Goal: Task Accomplishment & Management: Manage account settings

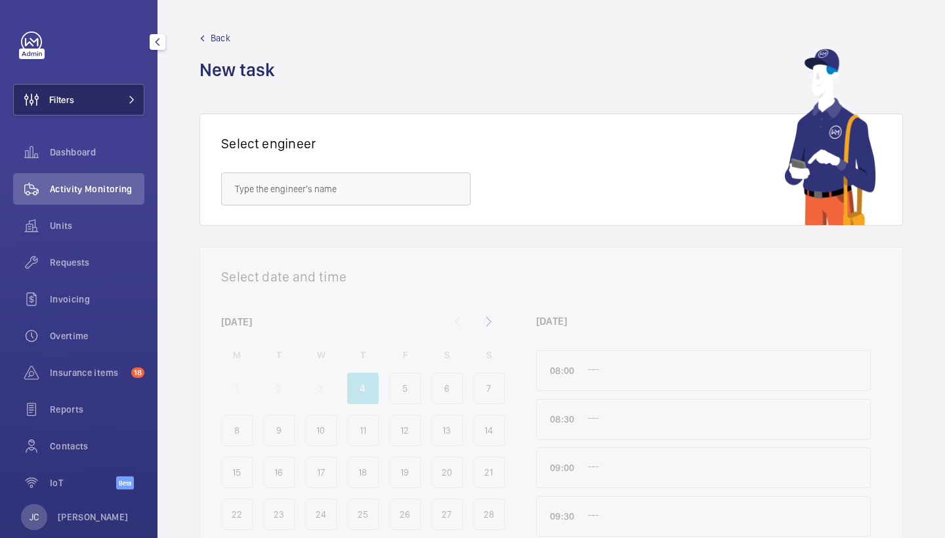
click at [108, 114] on button "Filters" at bounding box center [78, 99] width 131 height 31
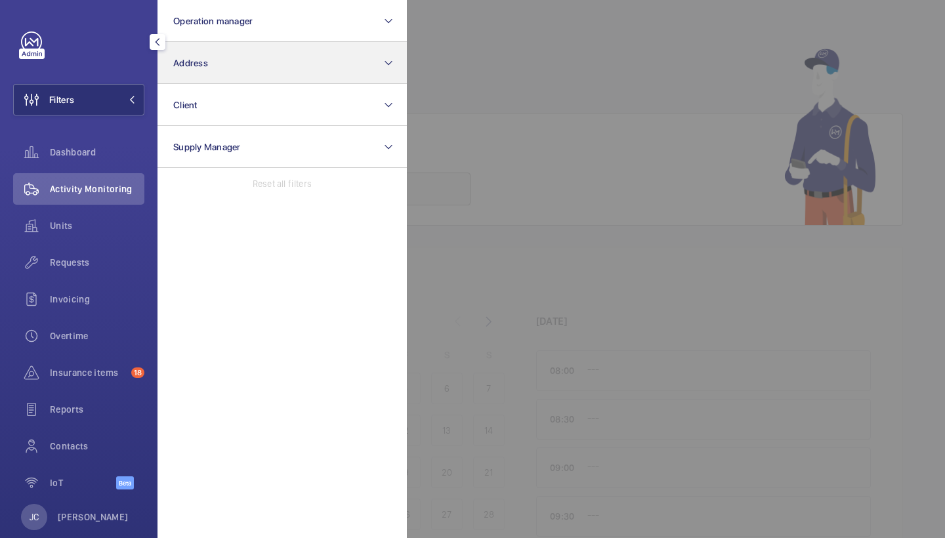
click at [291, 51] on button "Address" at bounding box center [281, 63] width 249 height 42
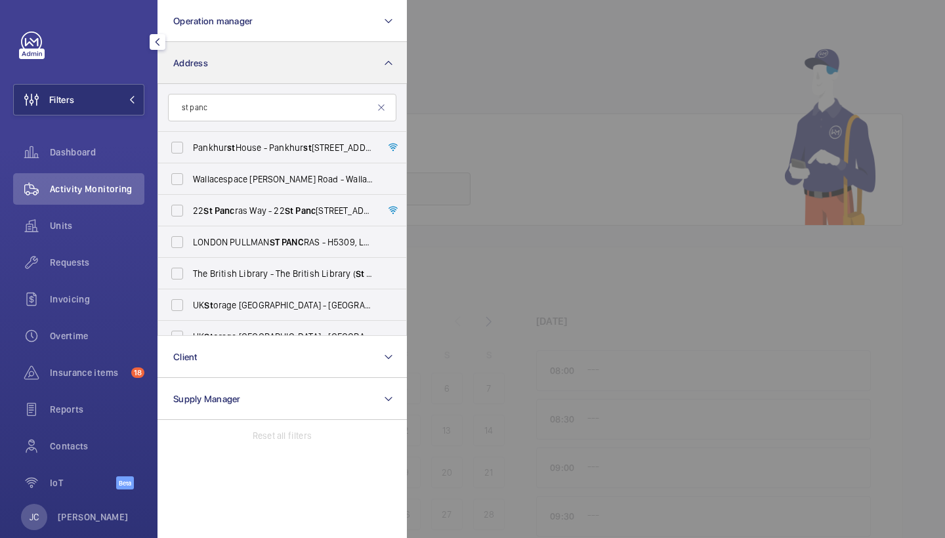
type input "st pancr"
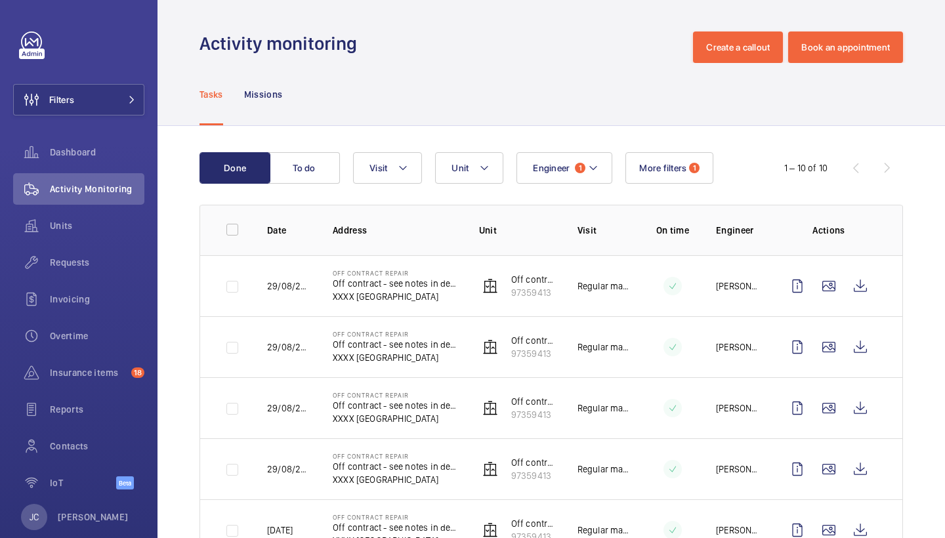
scroll to position [1, 0]
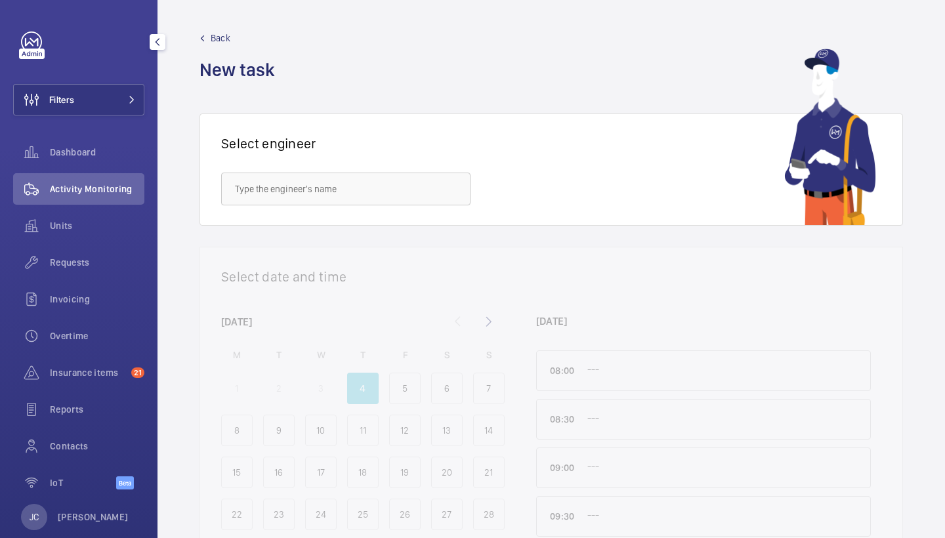
click at [101, 116] on div "Filters Dashboard Activity Monitoring Units Requests Invoicing Overtime Insuran…" at bounding box center [78, 267] width 131 height 472
click at [110, 107] on button "Filters" at bounding box center [78, 99] width 131 height 31
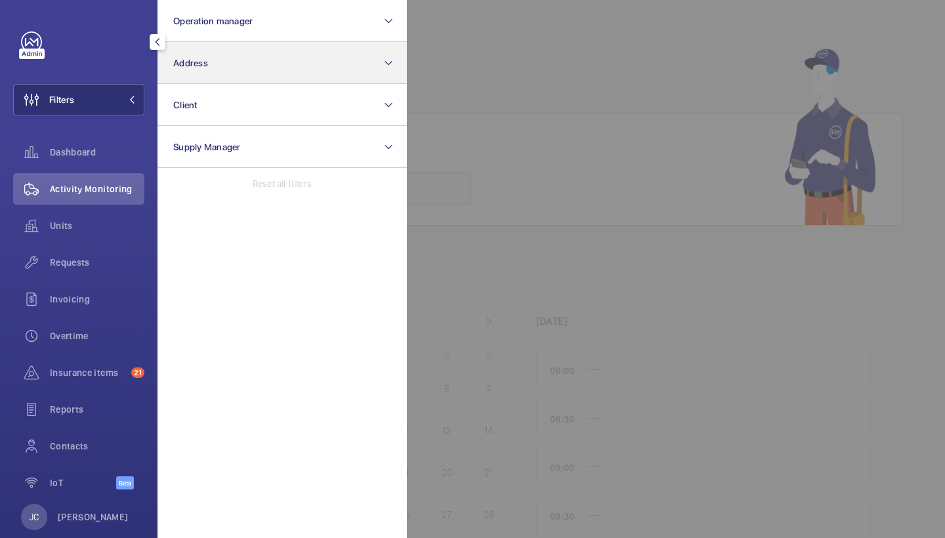
click at [206, 79] on button "Address" at bounding box center [281, 63] width 249 height 42
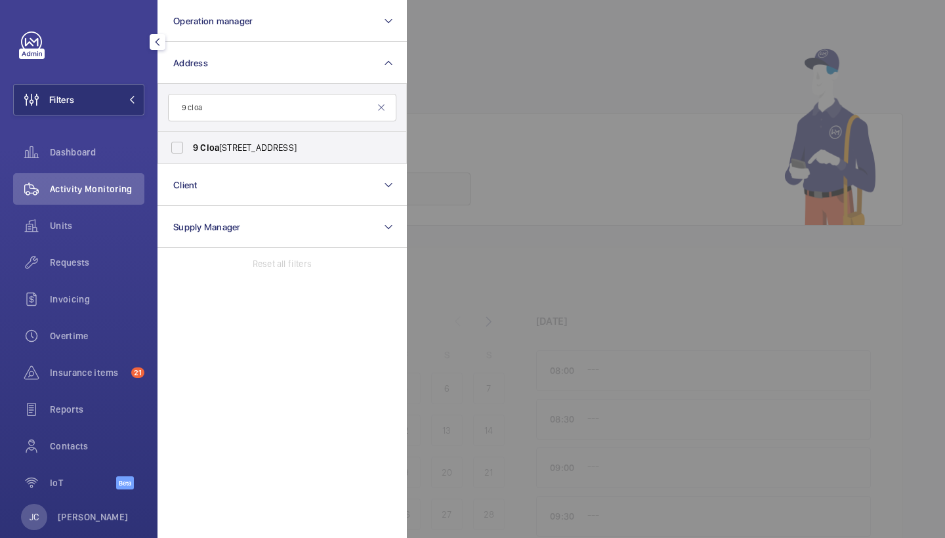
type input "9 cola"
drag, startPoint x: 190, startPoint y: 129, endPoint x: 270, endPoint y: 140, distance: 80.7
click at [270, 140] on label "9 Cloa k Lane - Pellipar House, LONDON EC4R 2RU" at bounding box center [272, 147] width 228 height 31
click at [190, 140] on input "9 Cloa k Lane - Pellipar House, LONDON EC4R 2RU" at bounding box center [177, 148] width 26 height 26
checkbox input "true"
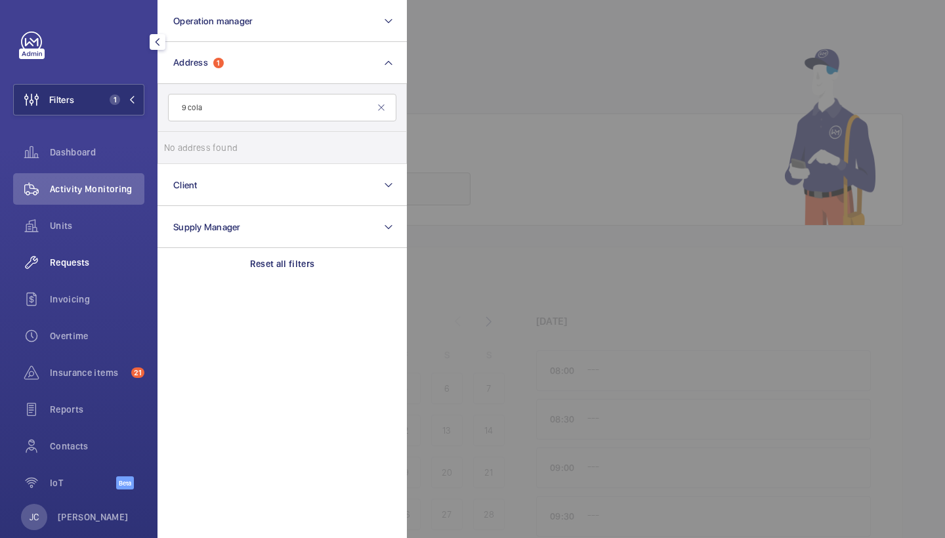
click at [108, 251] on div "Requests" at bounding box center [78, 262] width 131 height 31
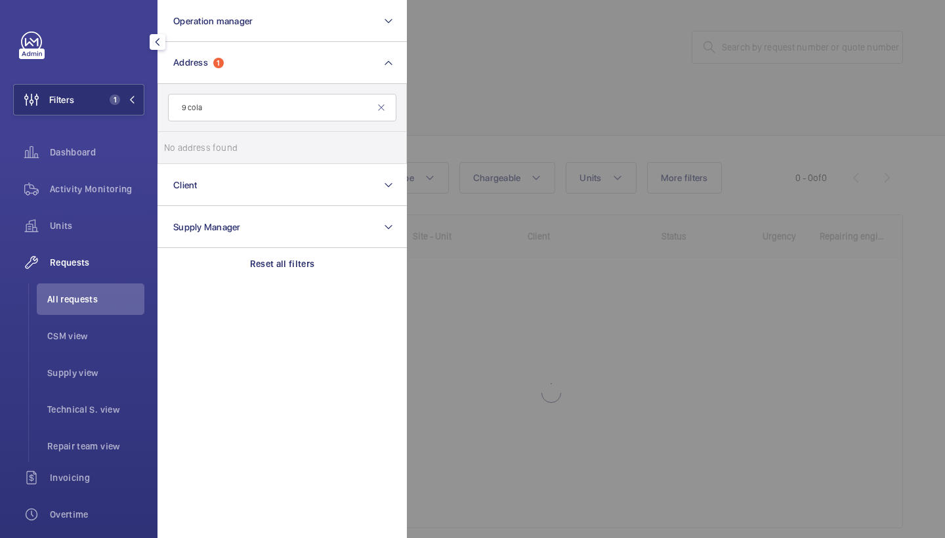
click at [690, 43] on div at bounding box center [879, 269] width 945 height 538
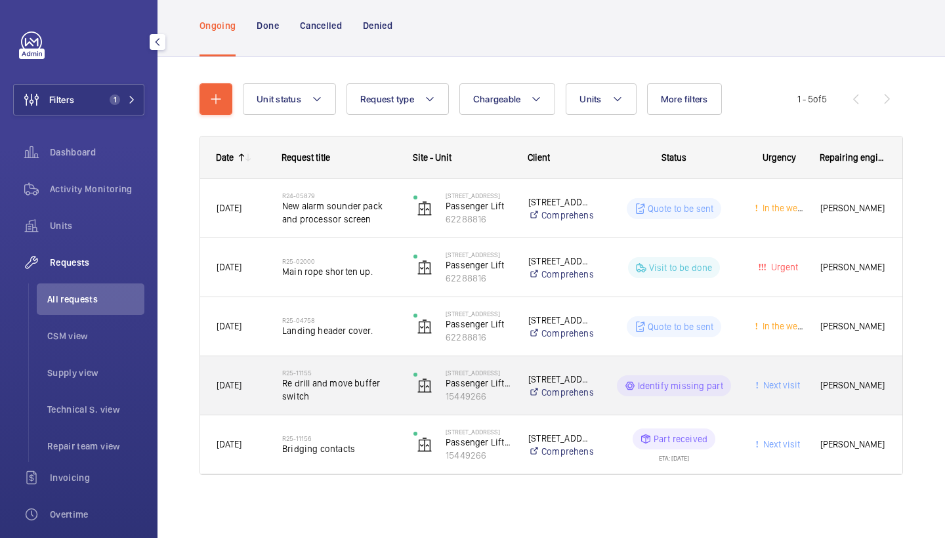
scroll to position [79, 0]
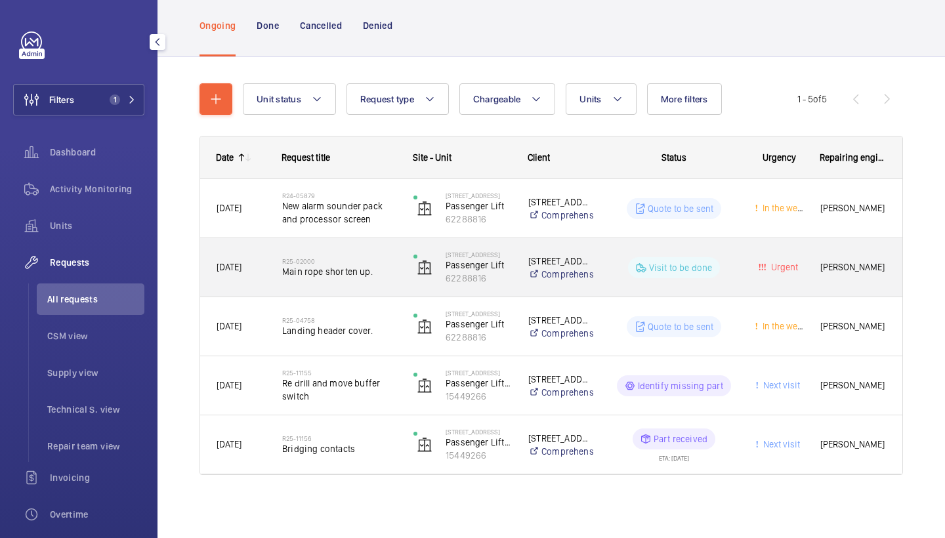
click at [350, 272] on span "Main rope shorten up." at bounding box center [339, 271] width 114 height 13
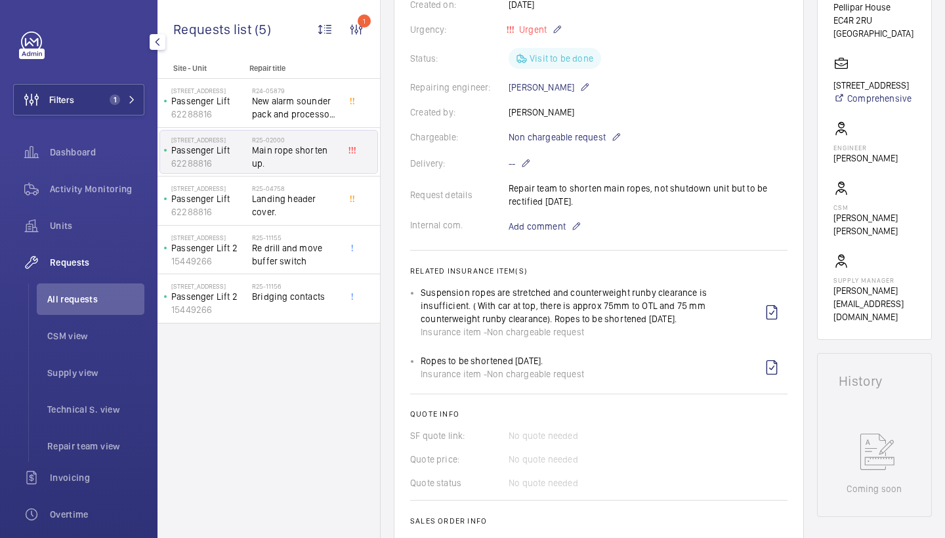
scroll to position [253, 0]
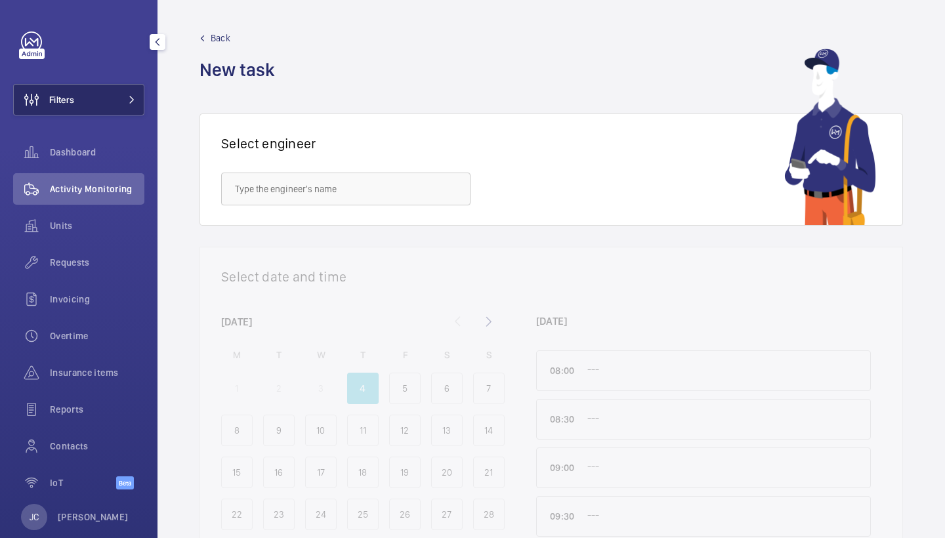
click at [94, 89] on button "Filters" at bounding box center [78, 99] width 131 height 31
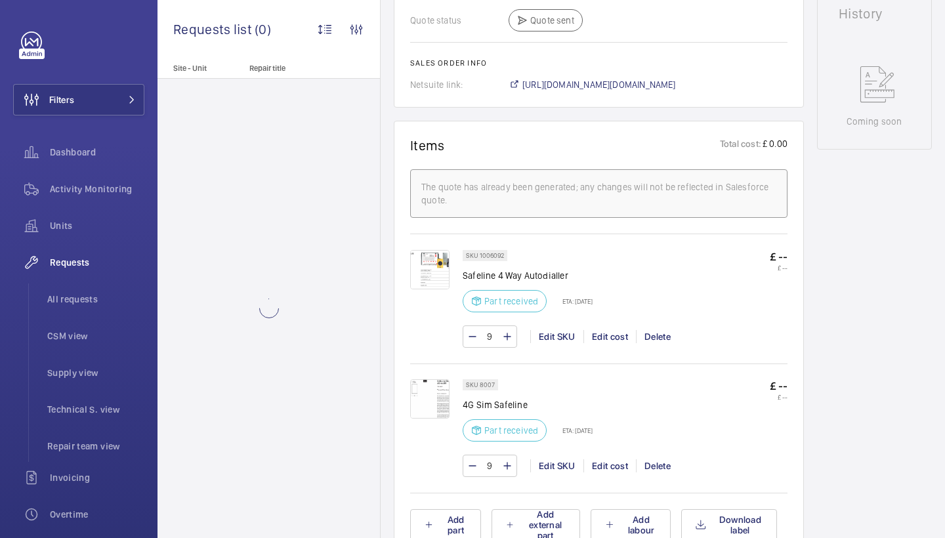
scroll to position [761, 0]
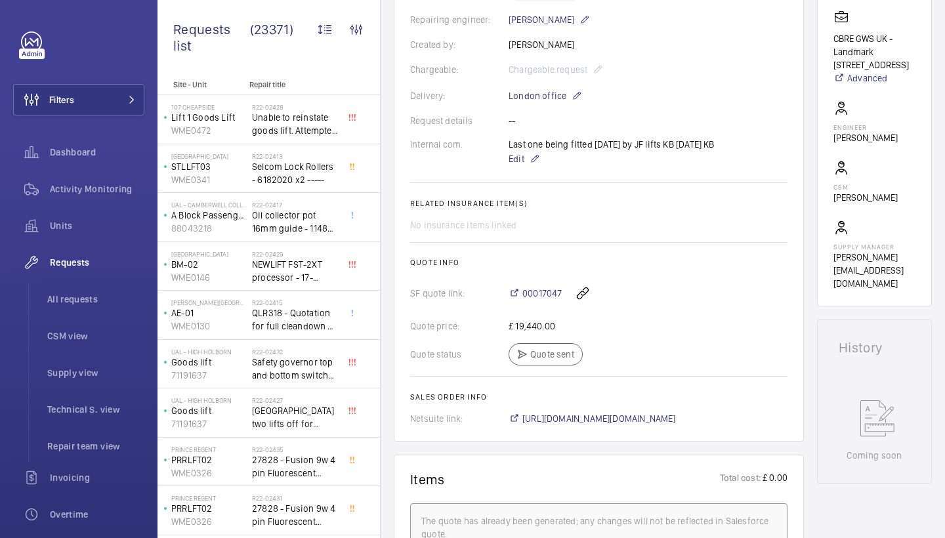
scroll to position [308, 0]
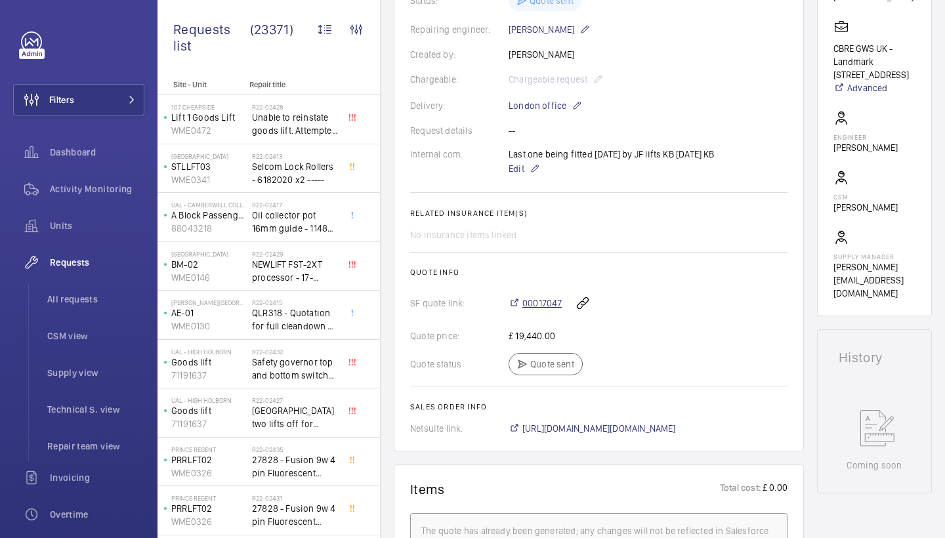
click at [542, 306] on span "00017047" at bounding box center [541, 303] width 39 height 13
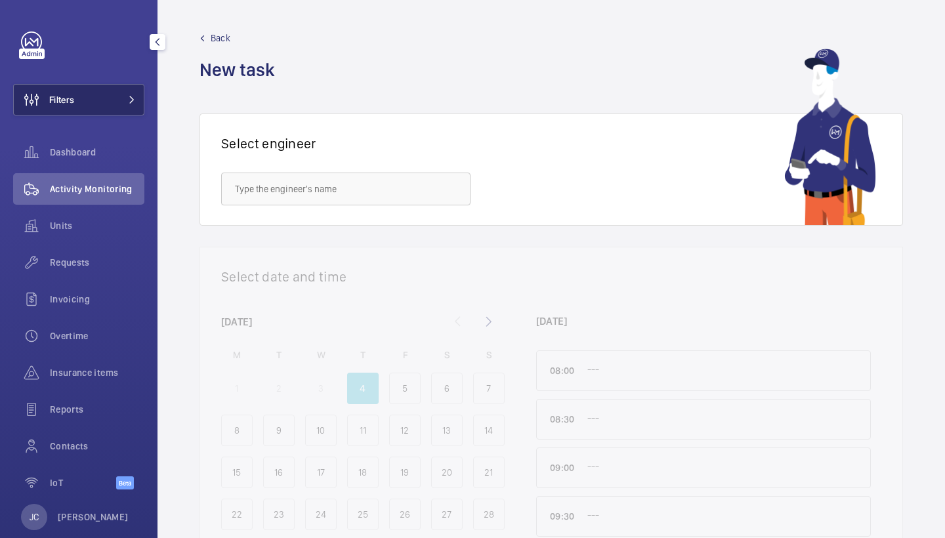
click at [90, 103] on button "Filters" at bounding box center [78, 99] width 131 height 31
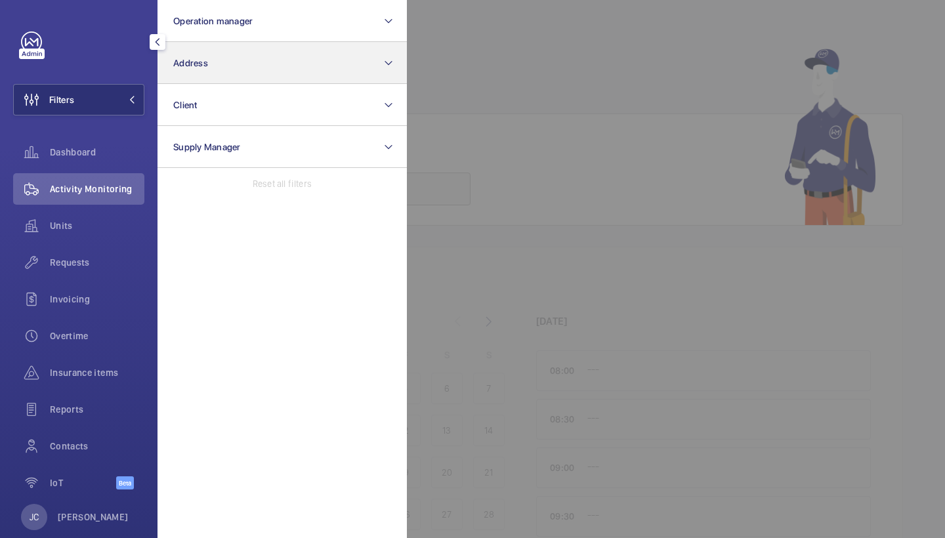
click at [209, 73] on button "Address" at bounding box center [281, 63] width 249 height 42
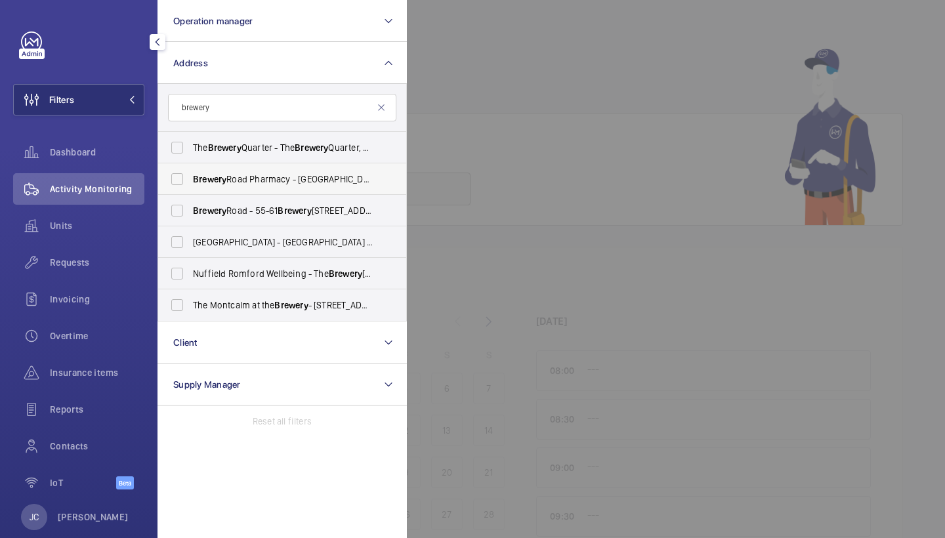
type input "brewery"
click at [302, 184] on span "Brewery Road Pharmacy - UCLH (Fitzrovia), 14 Brewery Road Pharmacy, LONDON N7 9…" at bounding box center [283, 179] width 180 height 13
click at [190, 184] on input "Brewery Road Pharmacy - UCLH (Fitzrovia), 14 Brewery Road Pharmacy, LONDON N7 9…" at bounding box center [177, 179] width 26 height 26
checkbox input "true"
click at [505, 140] on div at bounding box center [879, 269] width 945 height 538
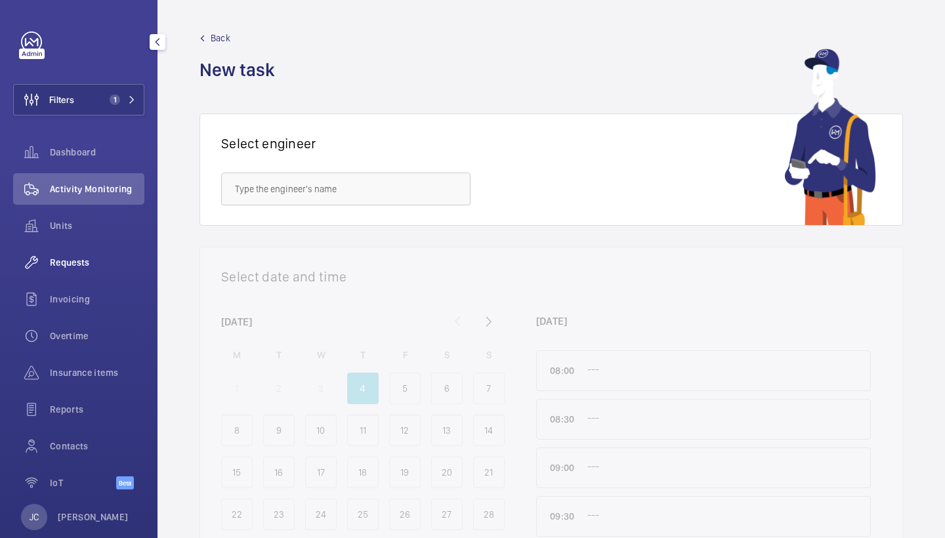
click at [112, 253] on div "Requests" at bounding box center [78, 262] width 131 height 31
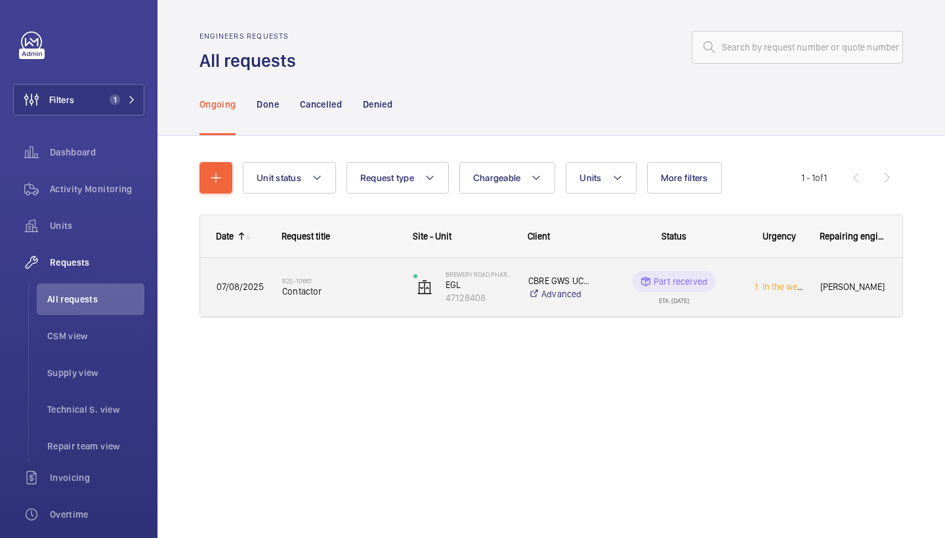
click at [323, 281] on h2 "R25-10661" at bounding box center [339, 281] width 114 height 8
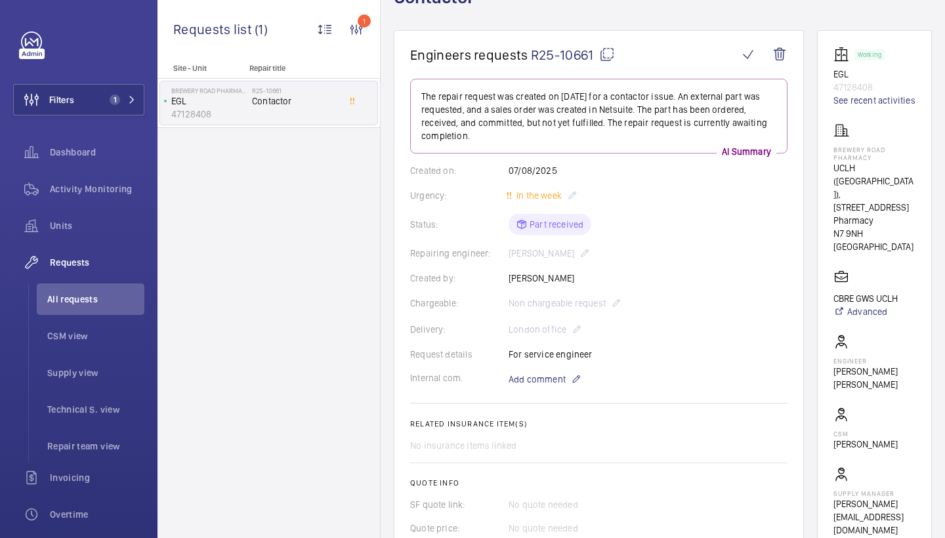
scroll to position [50, 0]
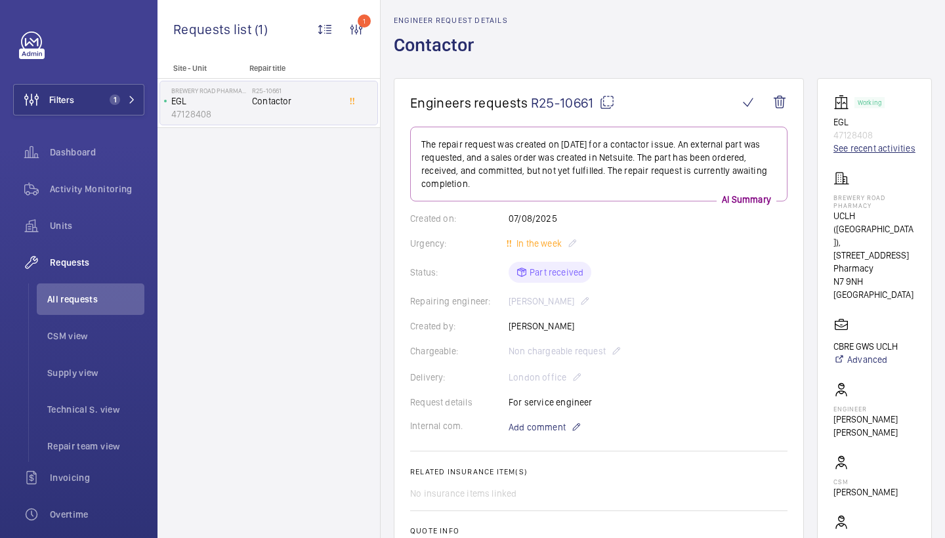
click at [855, 150] on link "See recent activities" at bounding box center [874, 148] width 82 height 13
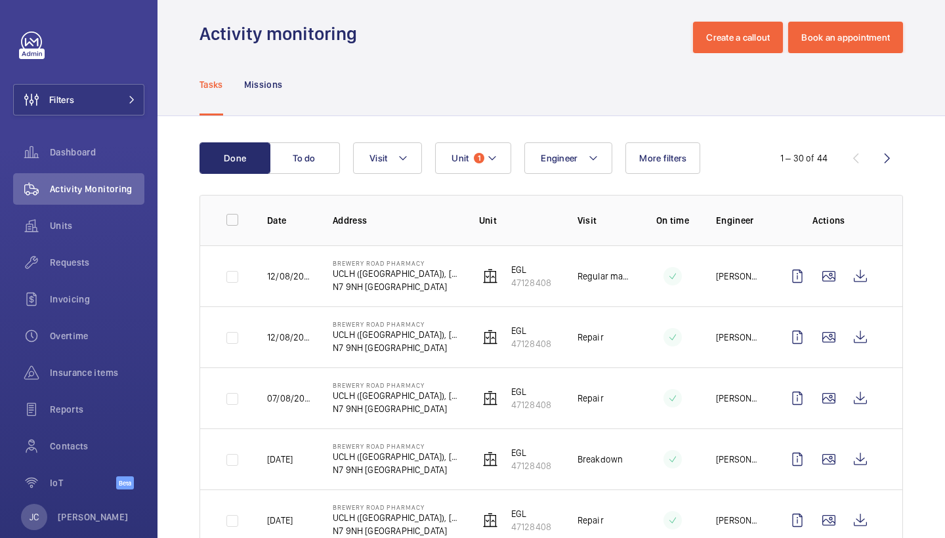
scroll to position [10, 0]
click at [865, 338] on wm-front-icon-button at bounding box center [860, 337] width 31 height 31
click at [856, 273] on wm-front-icon-button at bounding box center [860, 276] width 31 height 31
click at [863, 335] on wm-front-icon-button at bounding box center [860, 337] width 31 height 31
click at [873, 404] on wm-front-icon-button at bounding box center [860, 398] width 31 height 31
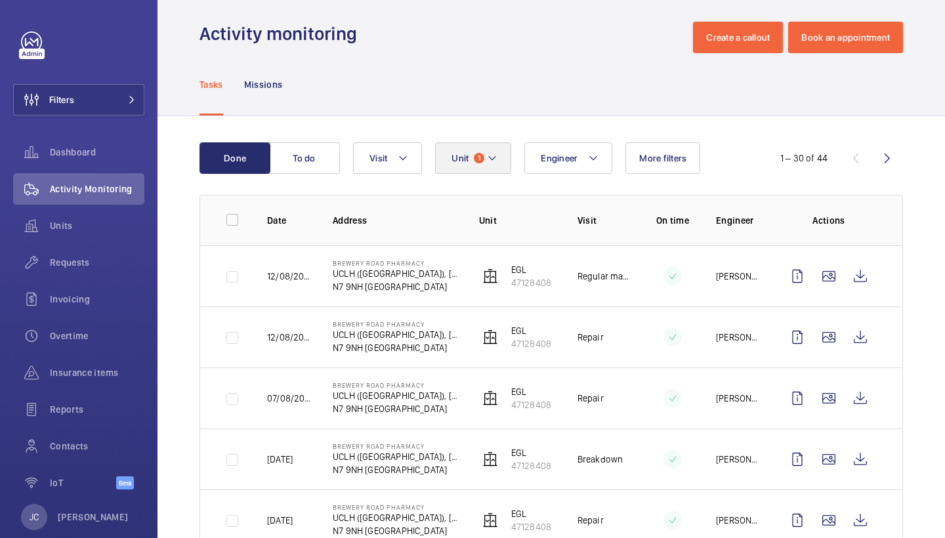
click at [496, 155] on mat-icon at bounding box center [492, 158] width 10 height 16
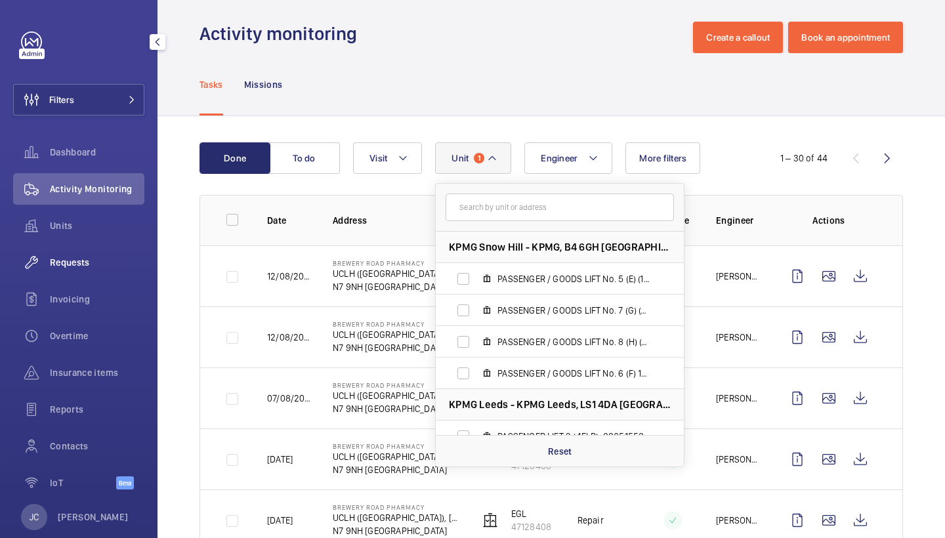
click at [108, 257] on span "Requests" at bounding box center [97, 262] width 94 height 13
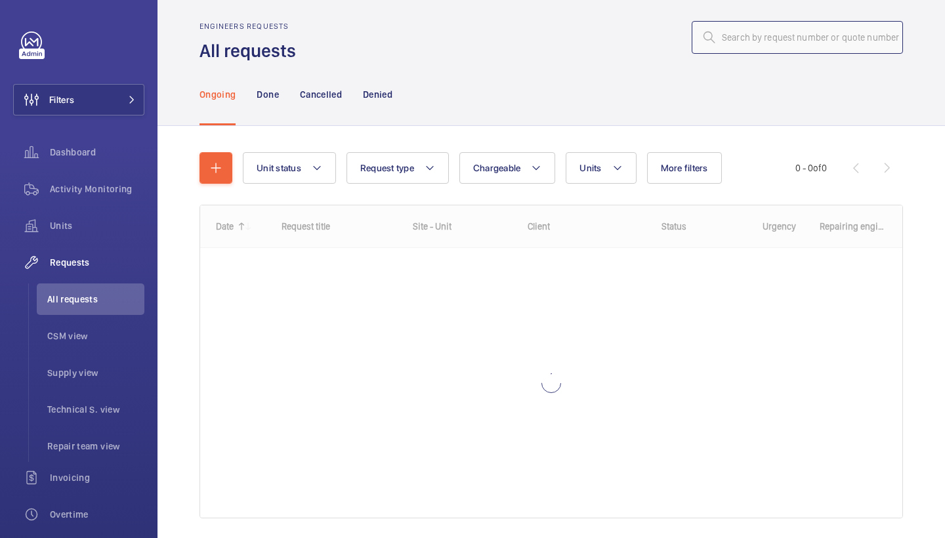
click at [755, 30] on input "text" at bounding box center [797, 37] width 211 height 33
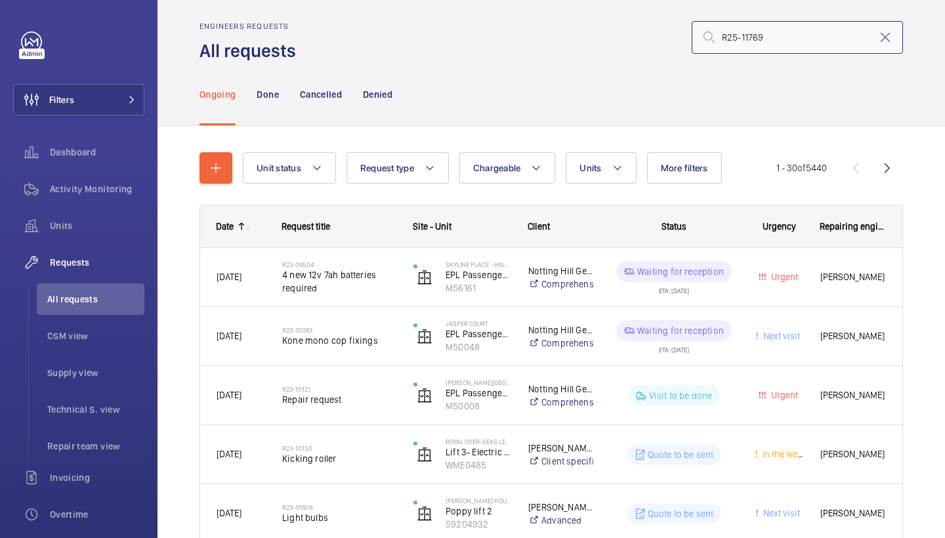
type input "R25-11769"
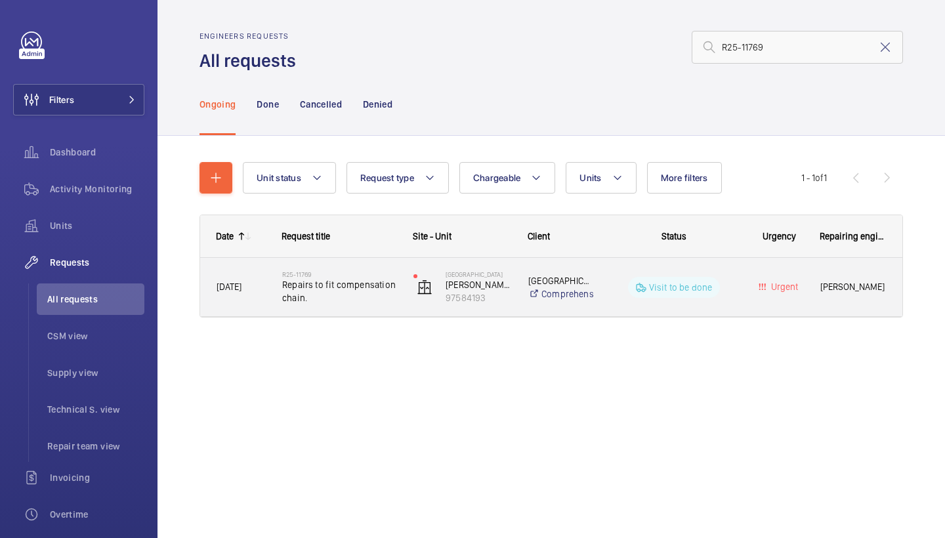
click at [349, 293] on span "Repairs to fit compensation chain." at bounding box center [339, 291] width 114 height 26
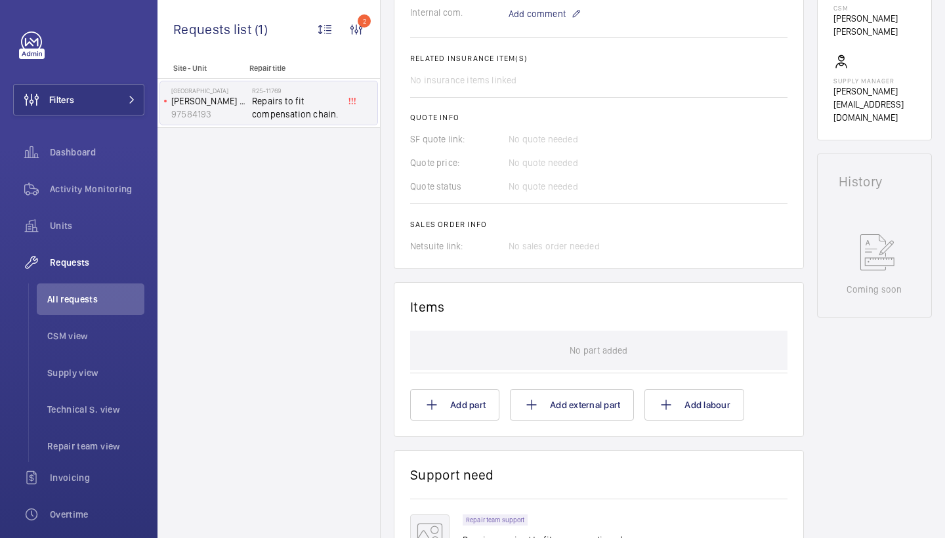
scroll to position [577, 0]
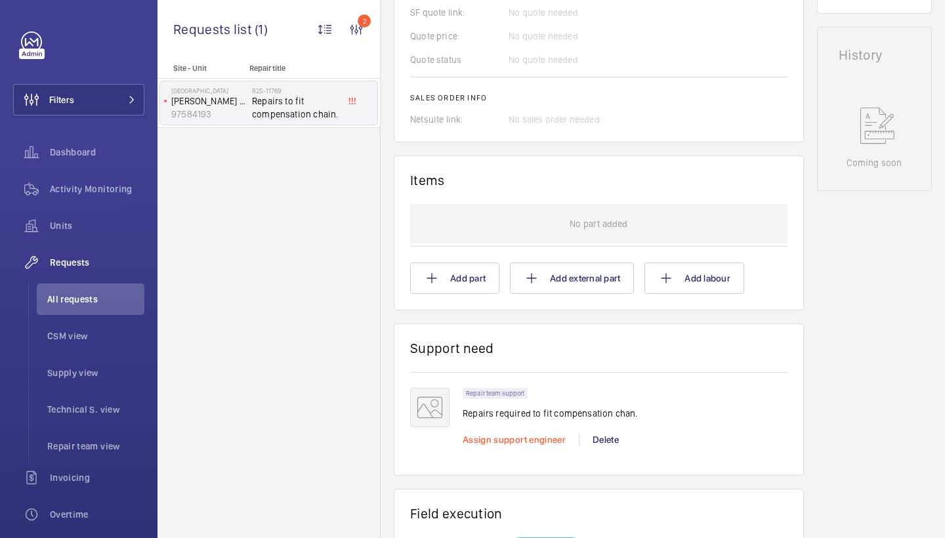
click at [506, 444] on span "Assign support engineer" at bounding box center [514, 439] width 103 height 10
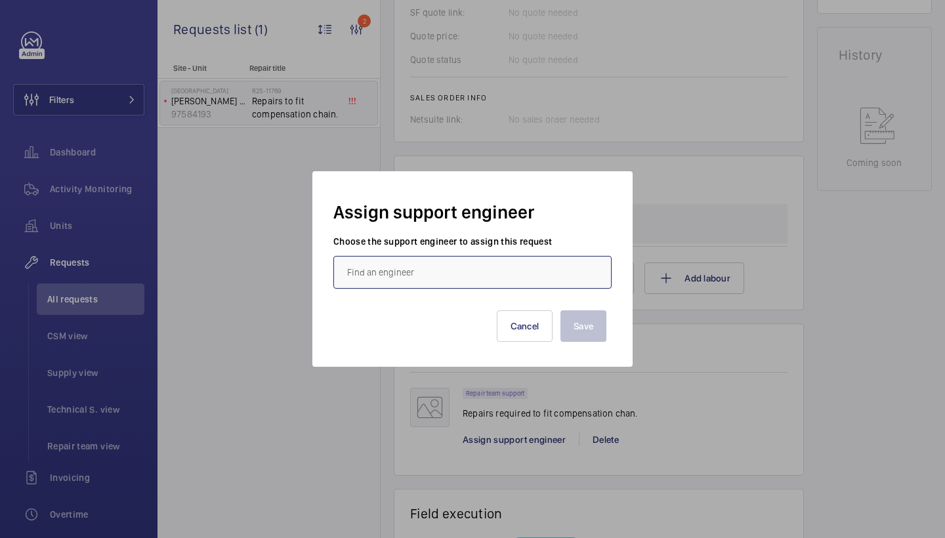
click at [415, 285] on input "text" at bounding box center [472, 272] width 278 height 33
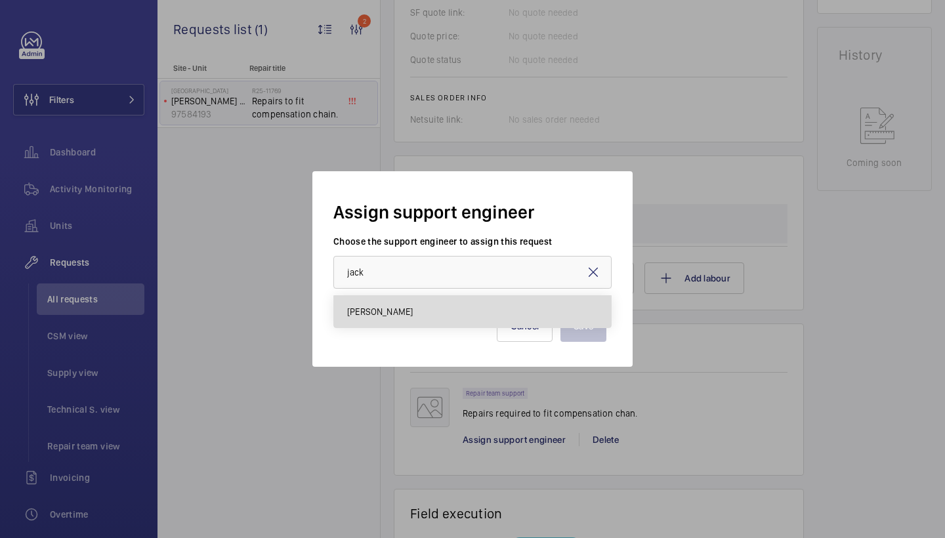
click at [410, 314] on mat-option "Jack Gambie" at bounding box center [472, 311] width 277 height 31
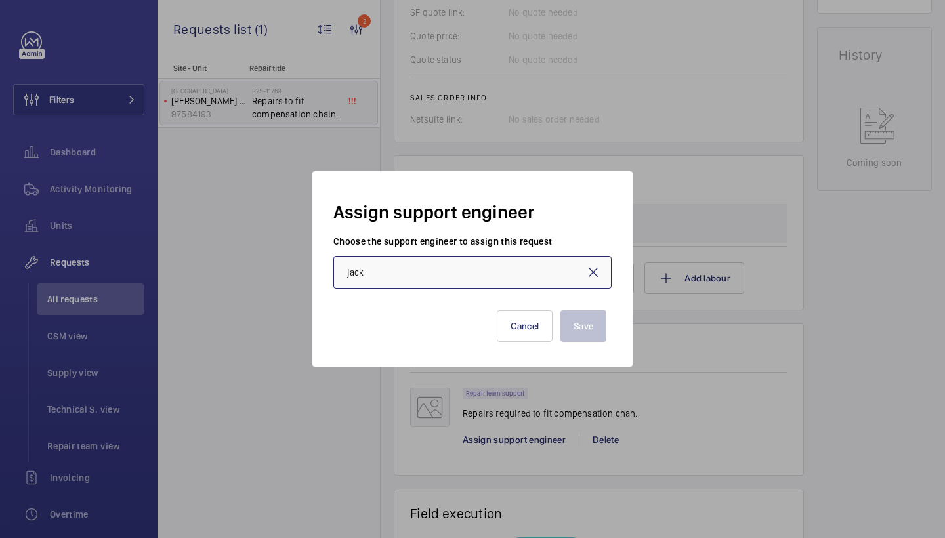
type input "Jack Gambie"
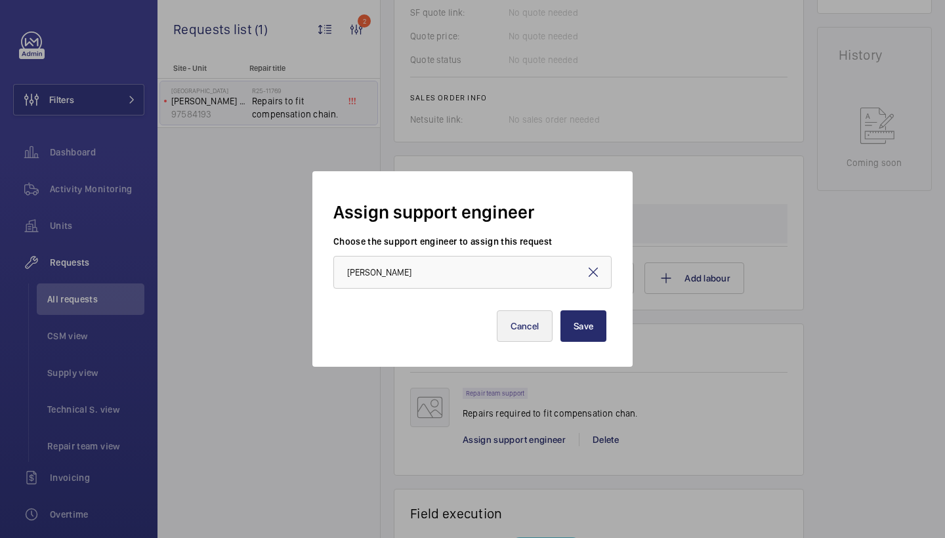
click at [546, 315] on button "Cancel" at bounding box center [525, 325] width 56 height 31
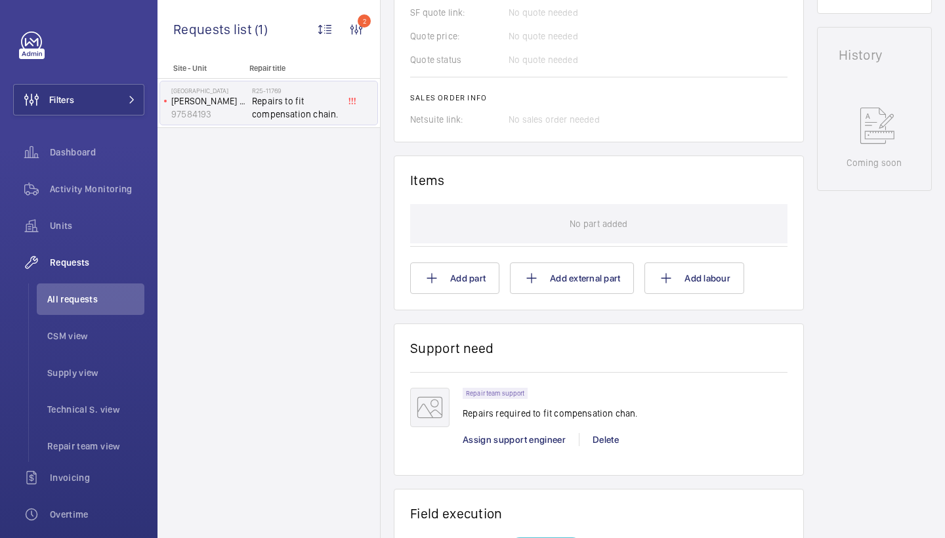
click at [494, 430] on div "Repair team support Repairs required to fit compensation chan. Assign support e…" at bounding box center [625, 424] width 325 height 72
click at [494, 436] on span "Assign support engineer" at bounding box center [514, 439] width 103 height 10
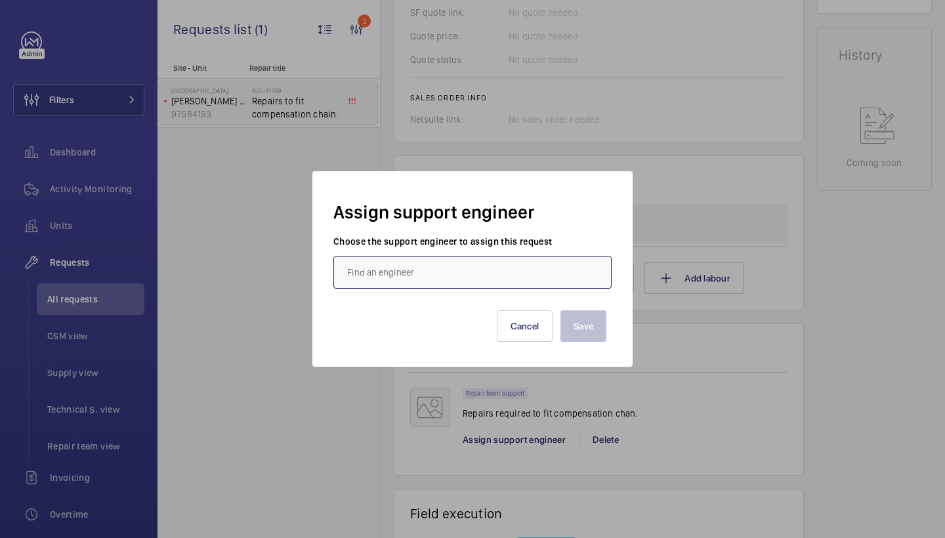
click at [401, 277] on input "text" at bounding box center [472, 272] width 278 height 33
drag, startPoint x: 432, startPoint y: 319, endPoint x: 446, endPoint y: 319, distance: 14.4
click at [432, 319] on mat-option "Jack Gambie" at bounding box center [472, 311] width 277 height 31
type input "Jack Gambie"
click at [574, 323] on button "Save" at bounding box center [583, 325] width 46 height 31
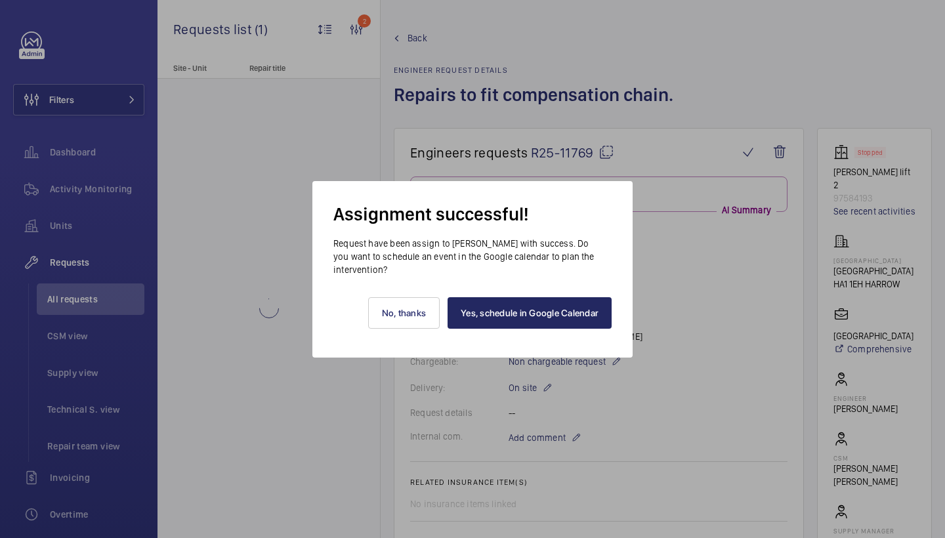
click at [539, 317] on link "Yes, schedule in Google Calendar" at bounding box center [530, 312] width 164 height 31
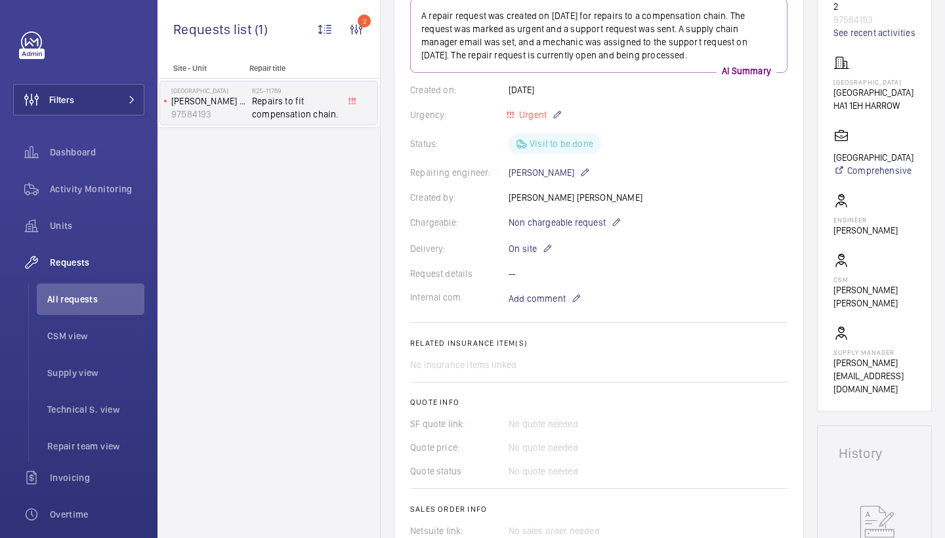
scroll to position [193, 0]
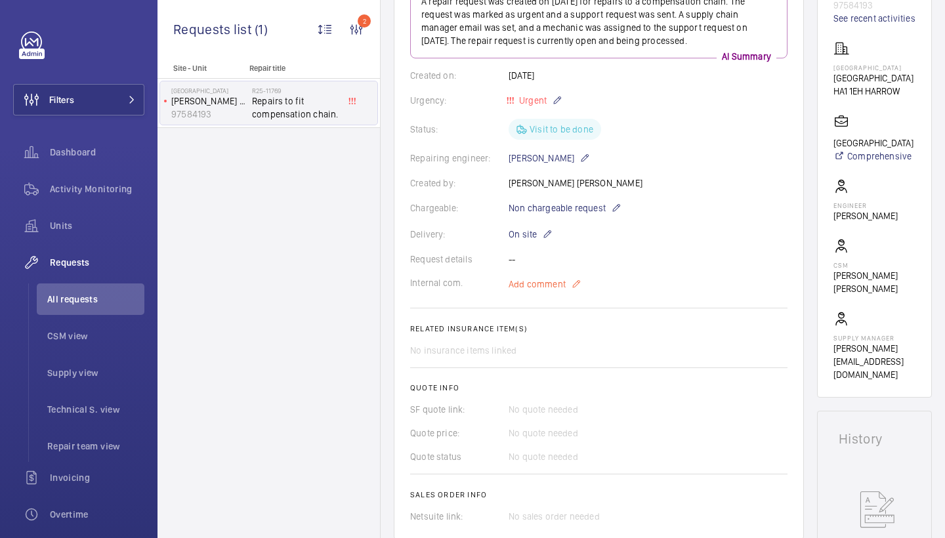
click at [521, 282] on span "Add comment" at bounding box center [537, 284] width 57 height 13
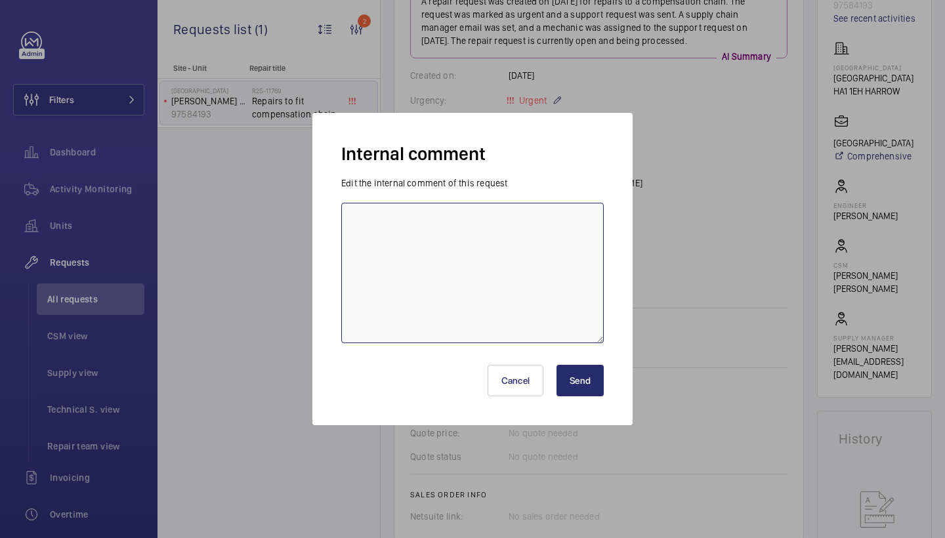
click at [503, 252] on textarea at bounding box center [472, 273] width 262 height 140
type textarea "repairs attending monday 8th - jc"
click at [604, 360] on div "Cancel Send" at bounding box center [472, 377] width 273 height 69
click at [596, 379] on button "Send" at bounding box center [579, 380] width 47 height 31
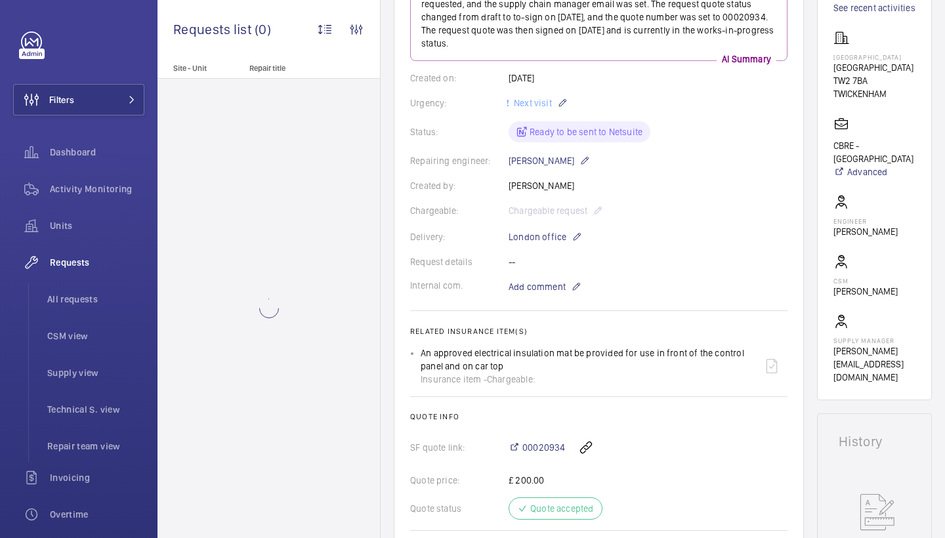
scroll to position [204, 0]
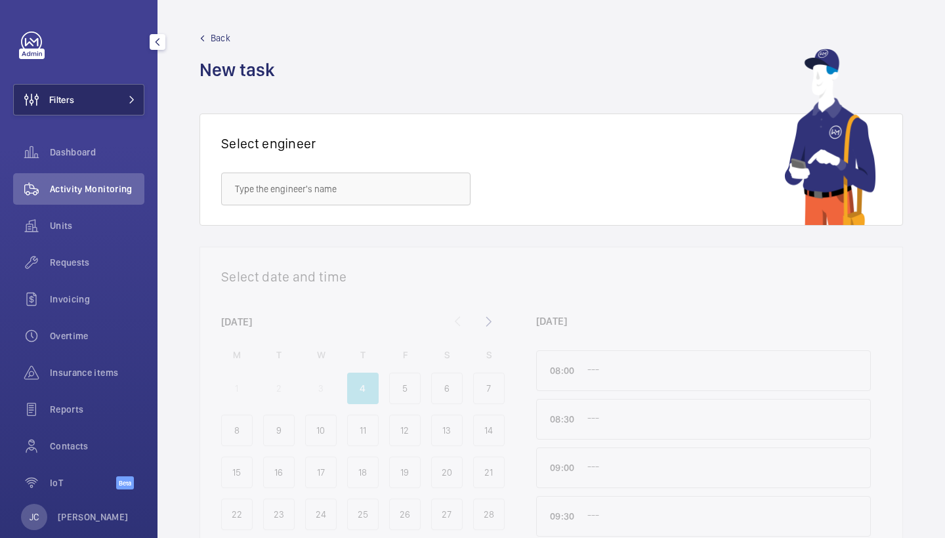
click at [138, 90] on button "Filters" at bounding box center [78, 99] width 131 height 31
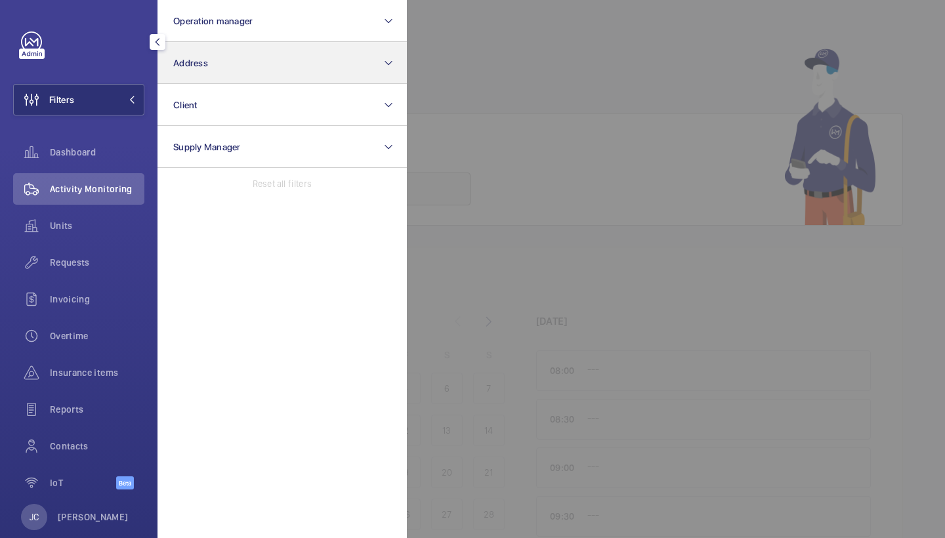
click at [221, 52] on button "Address" at bounding box center [281, 63] width 249 height 42
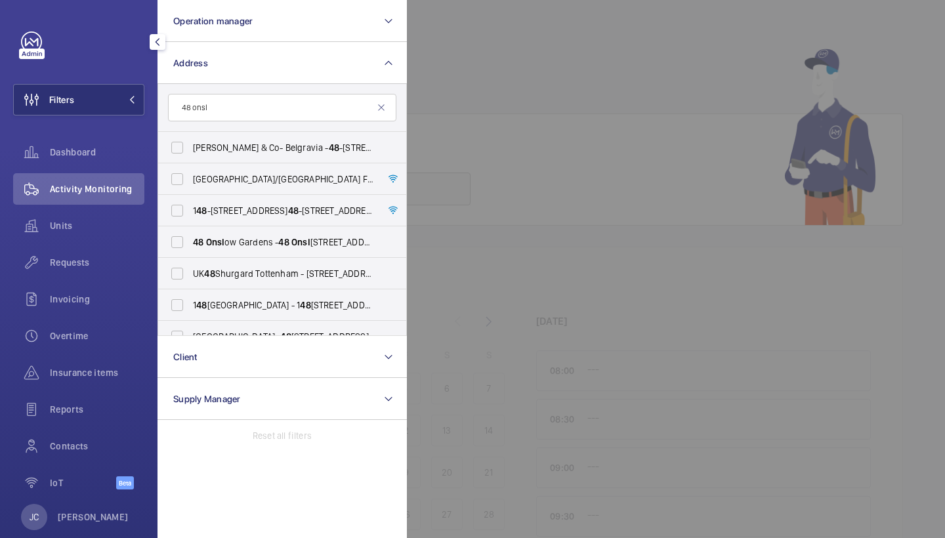
type input "48 ons"
drag, startPoint x: 219, startPoint y: 131, endPoint x: 228, endPoint y: 241, distance: 111.3
click at [228, 241] on span "[STREET_ADDRESS]" at bounding box center [283, 242] width 180 height 13
click at [190, 241] on input "[STREET_ADDRESS]" at bounding box center [177, 242] width 26 height 26
checkbox input "true"
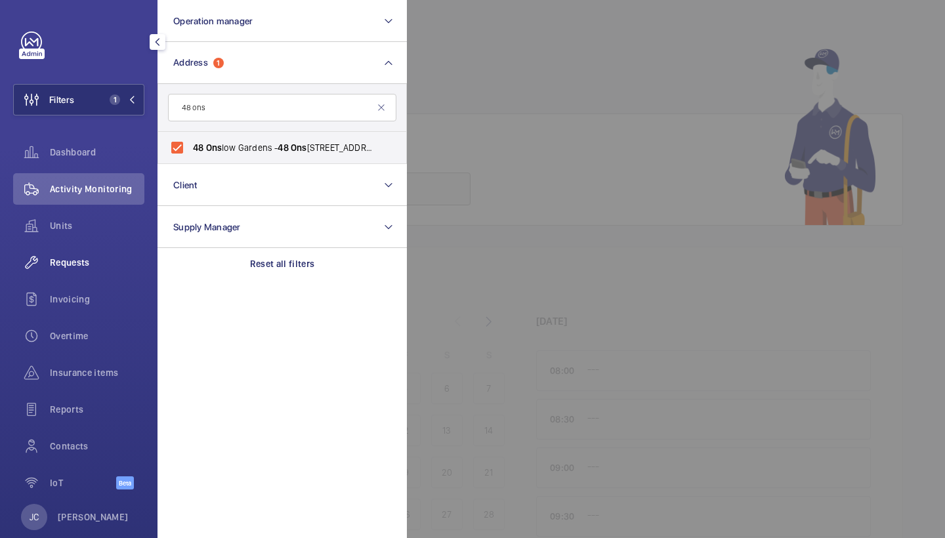
click at [100, 253] on div "Requests" at bounding box center [78, 262] width 131 height 31
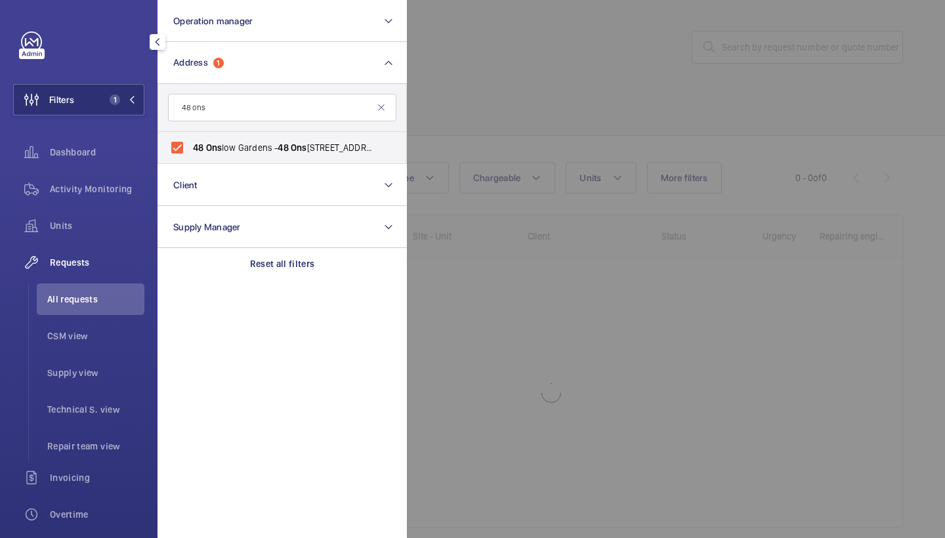
click at [442, 129] on div at bounding box center [879, 269] width 945 height 538
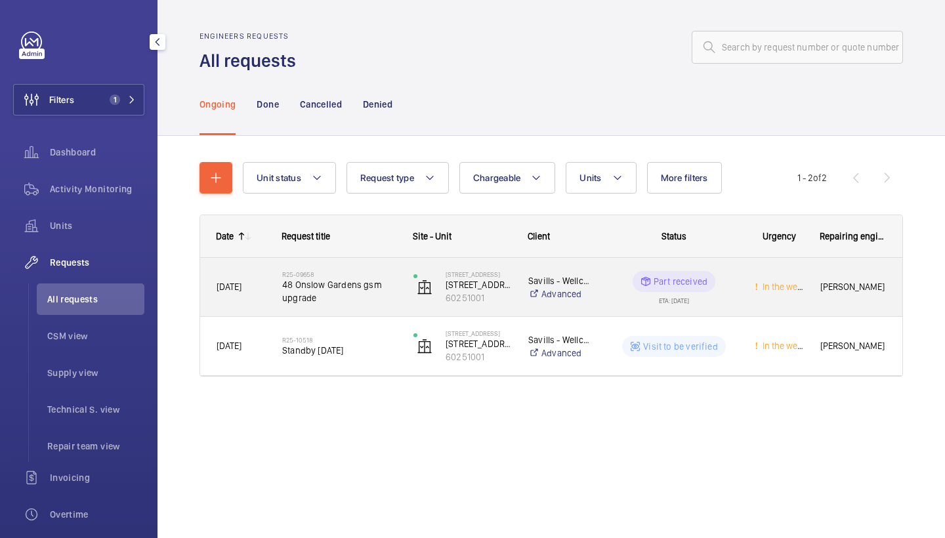
click at [352, 306] on div "R25-09658 48 Onslow Gardens gsm upgrade" at bounding box center [339, 287] width 114 height 38
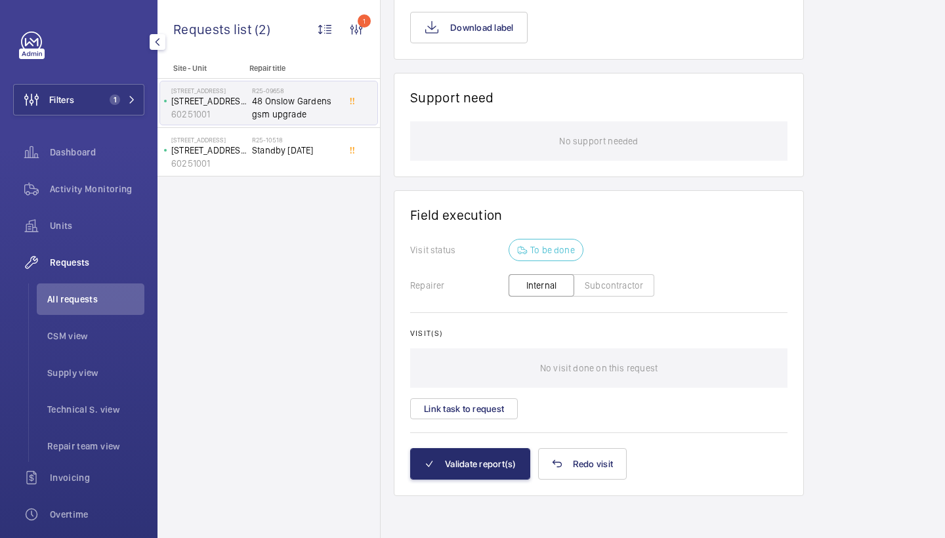
scroll to position [1003, 0]
click at [457, 400] on button "Link task to request" at bounding box center [464, 408] width 108 height 21
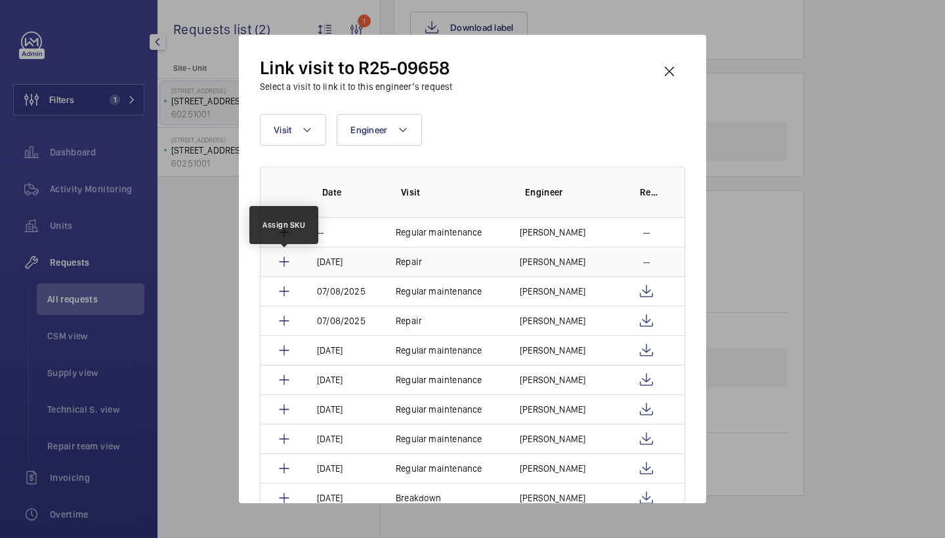
click at [284, 260] on mat-icon at bounding box center [284, 262] width 16 height 16
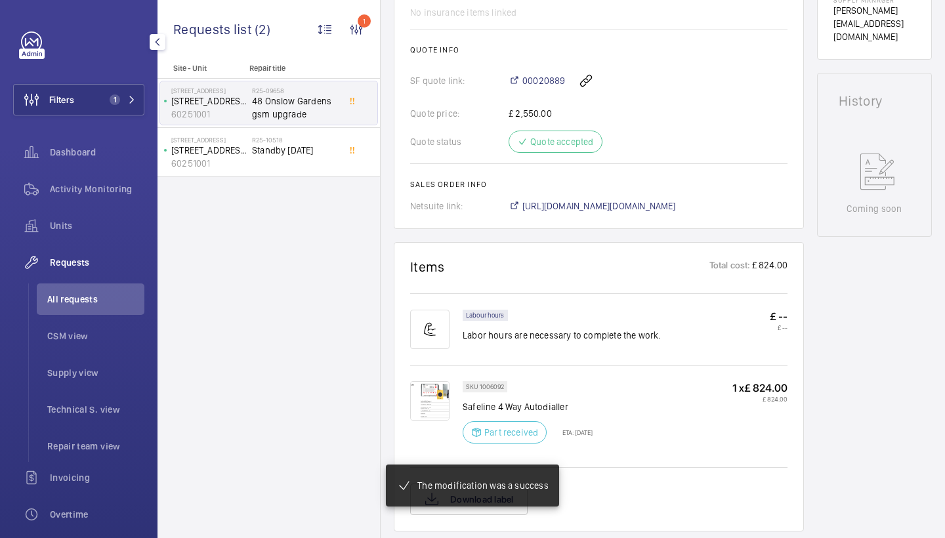
scroll to position [526, 0]
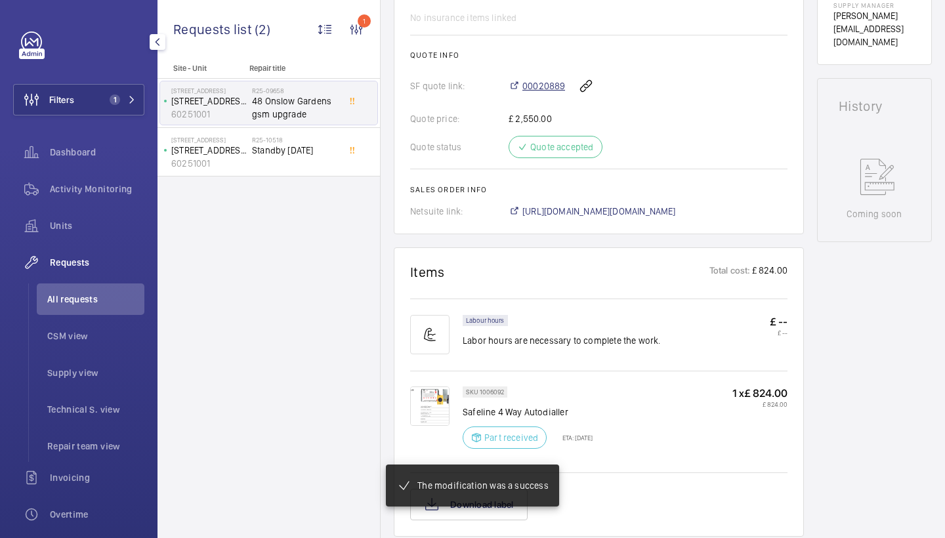
click at [552, 88] on span "00020889" at bounding box center [543, 85] width 43 height 13
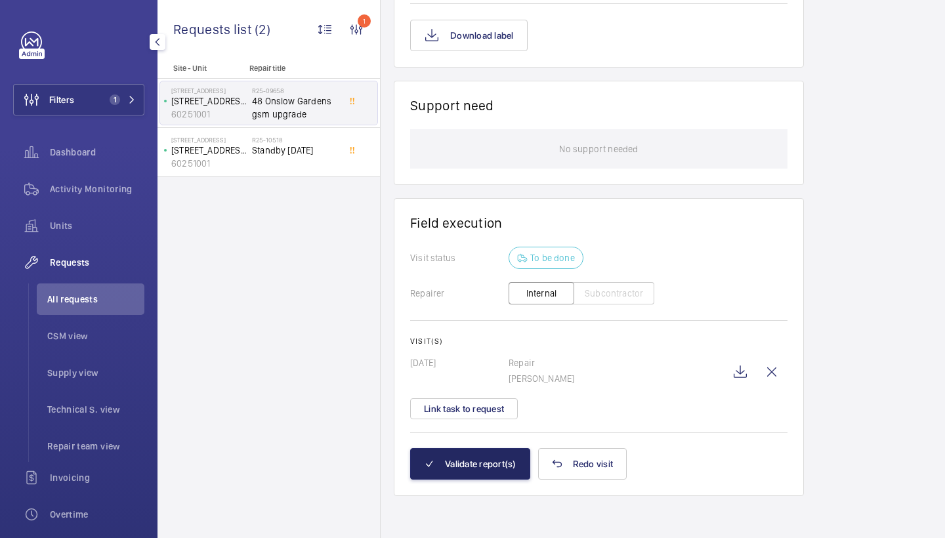
scroll to position [995, 0]
click at [482, 467] on button "Validate report(s)" at bounding box center [470, 463] width 120 height 31
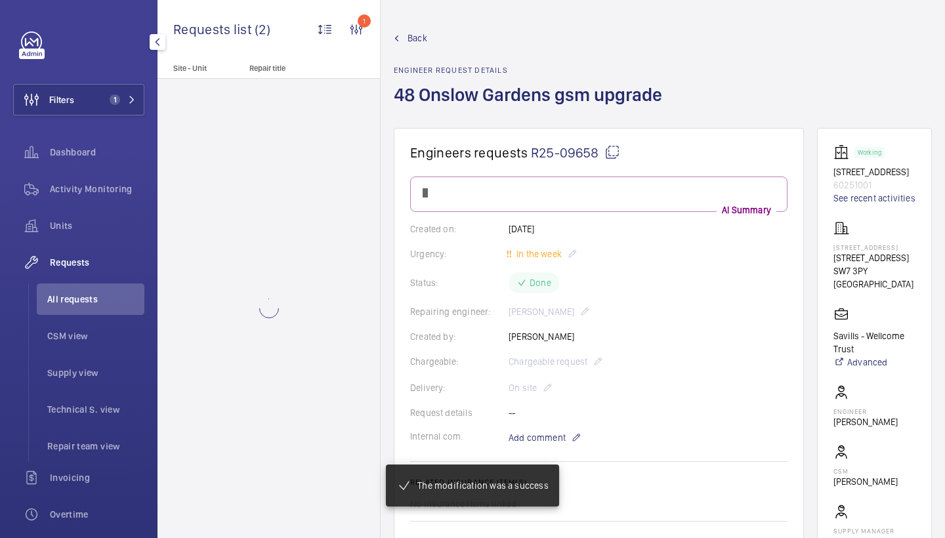
scroll to position [892, 0]
